Goal: Navigation & Orientation: Find specific page/section

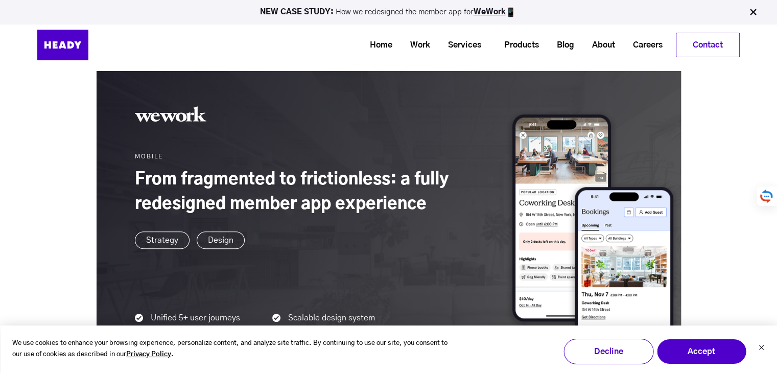
scroll to position [460, 0]
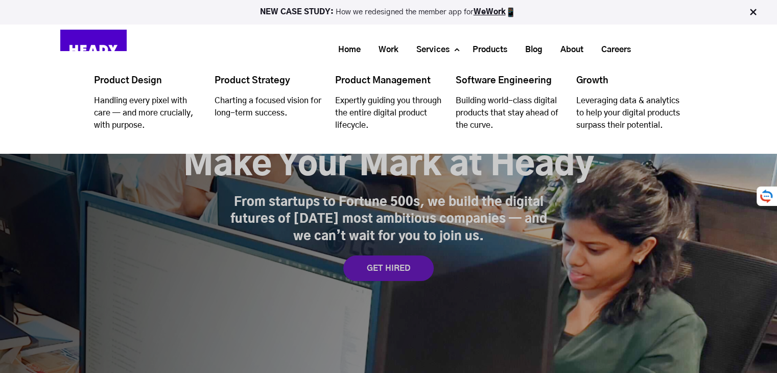
click at [455, 45] on li "Services Product Design Handling every pixel with care — and more crucially, wi…" at bounding box center [432, 49] width 56 height 19
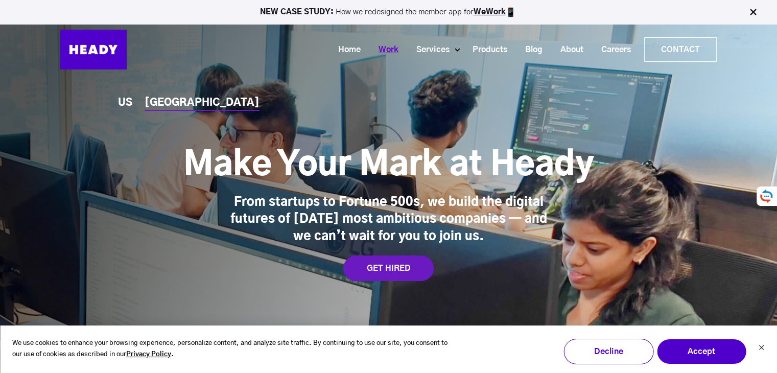
click at [383, 45] on link "Work" at bounding box center [385, 49] width 38 height 19
